Goal: Find specific page/section: Find specific page/section

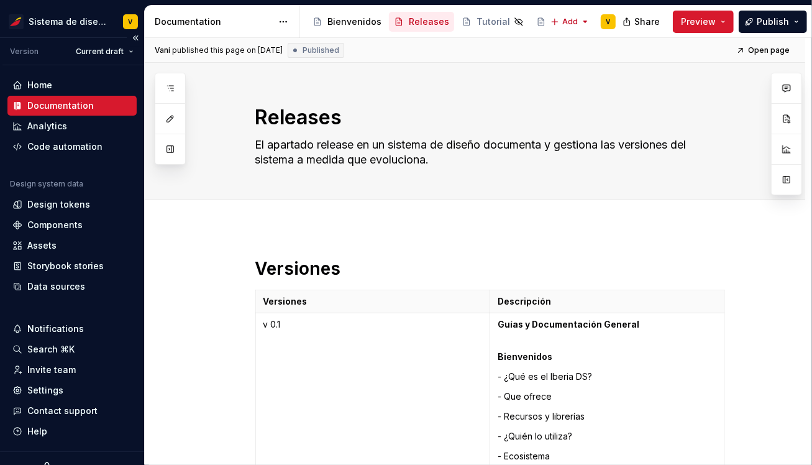
scroll to position [7902, 0]
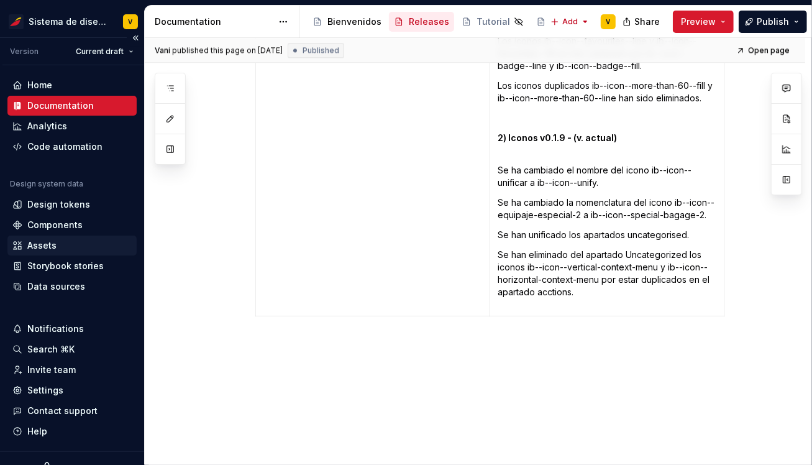
click at [41, 246] on div "Assets" at bounding box center [41, 245] width 29 height 12
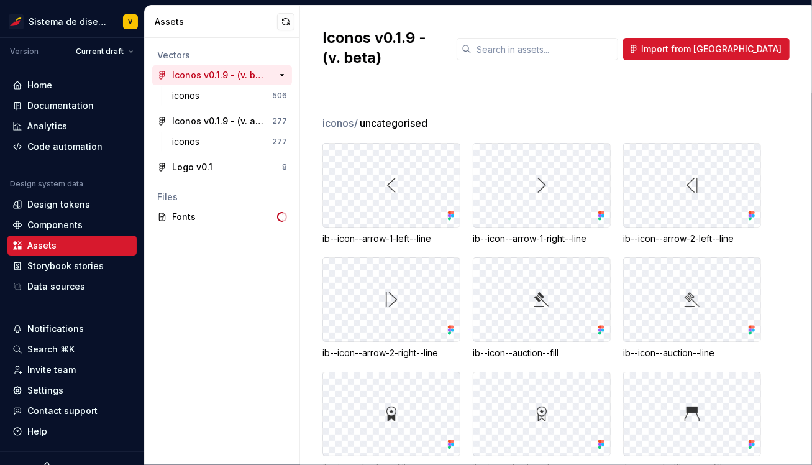
click at [200, 75] on div "Iconos v0.1.9 - (v. beta)" at bounding box center [218, 75] width 93 height 12
click at [208, 120] on div "Iconos v0.1.9 - (v. actual)" at bounding box center [218, 121] width 93 height 12
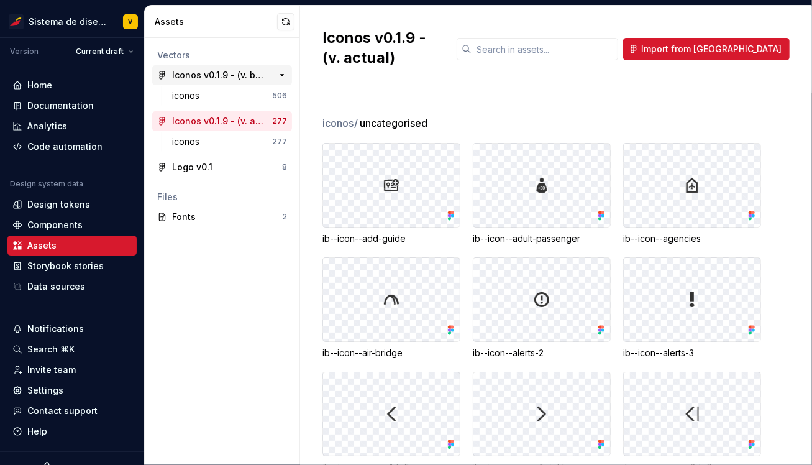
click at [210, 70] on div "Iconos v0.1.9 - (v. beta)" at bounding box center [218, 75] width 93 height 12
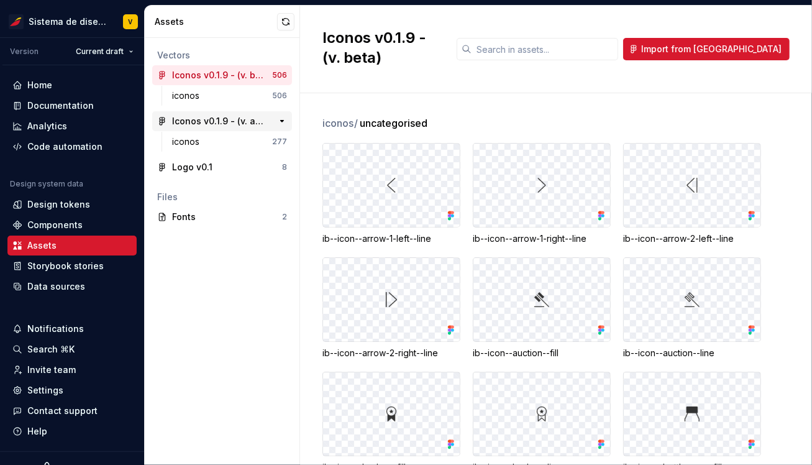
click at [201, 119] on div "Iconos v0.1.9 - (v. actual)" at bounding box center [218, 121] width 93 height 12
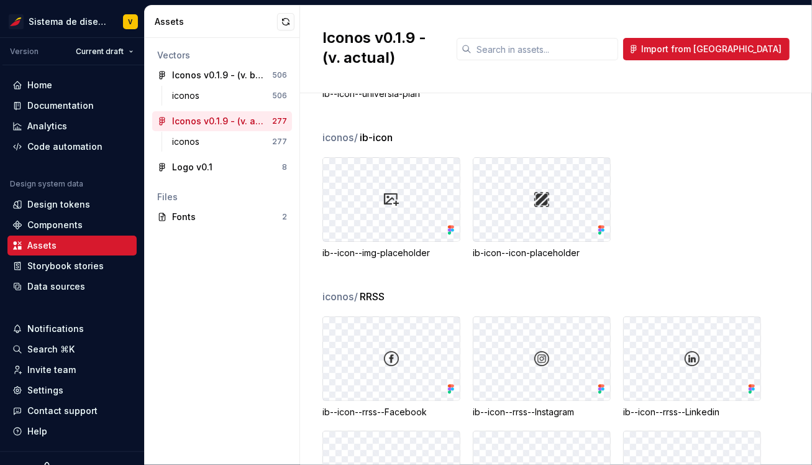
scroll to position [11900, 0]
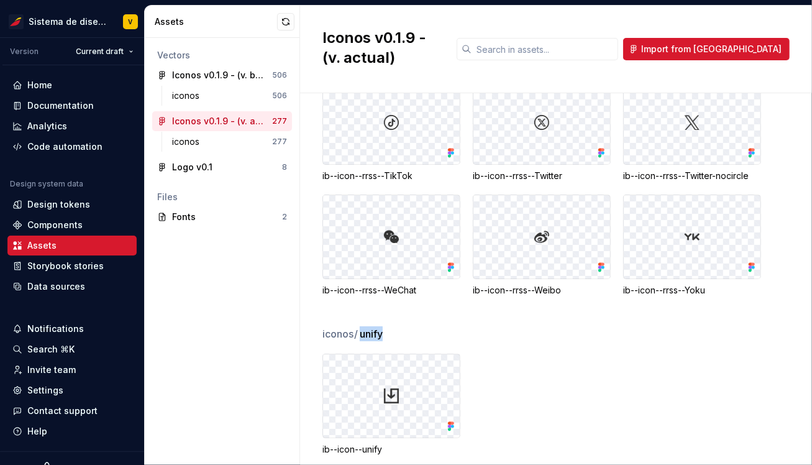
drag, startPoint x: 364, startPoint y: 316, endPoint x: 387, endPoint y: 316, distance: 23.0
click at [387, 326] on div "iconos / unify" at bounding box center [568, 333] width 490 height 15
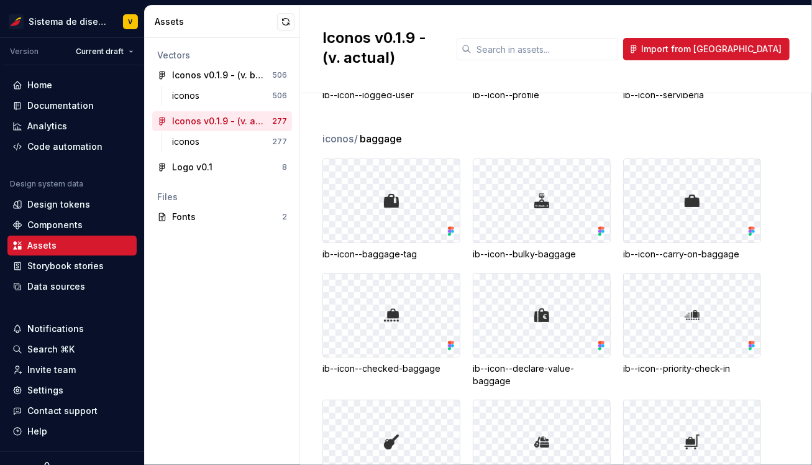
scroll to position [8033, 0]
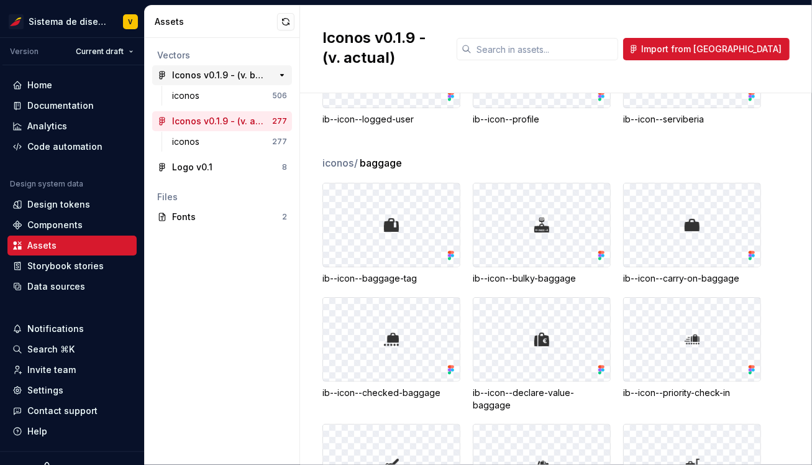
click at [250, 80] on div "Iconos v0.1.9 - (v. beta)" at bounding box center [218, 75] width 93 height 12
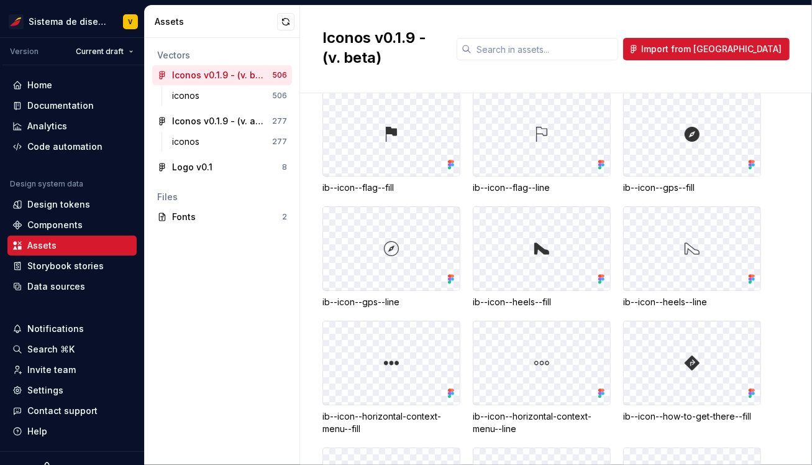
scroll to position [2197, 0]
